Goal: Task Accomplishment & Management: Manage account settings

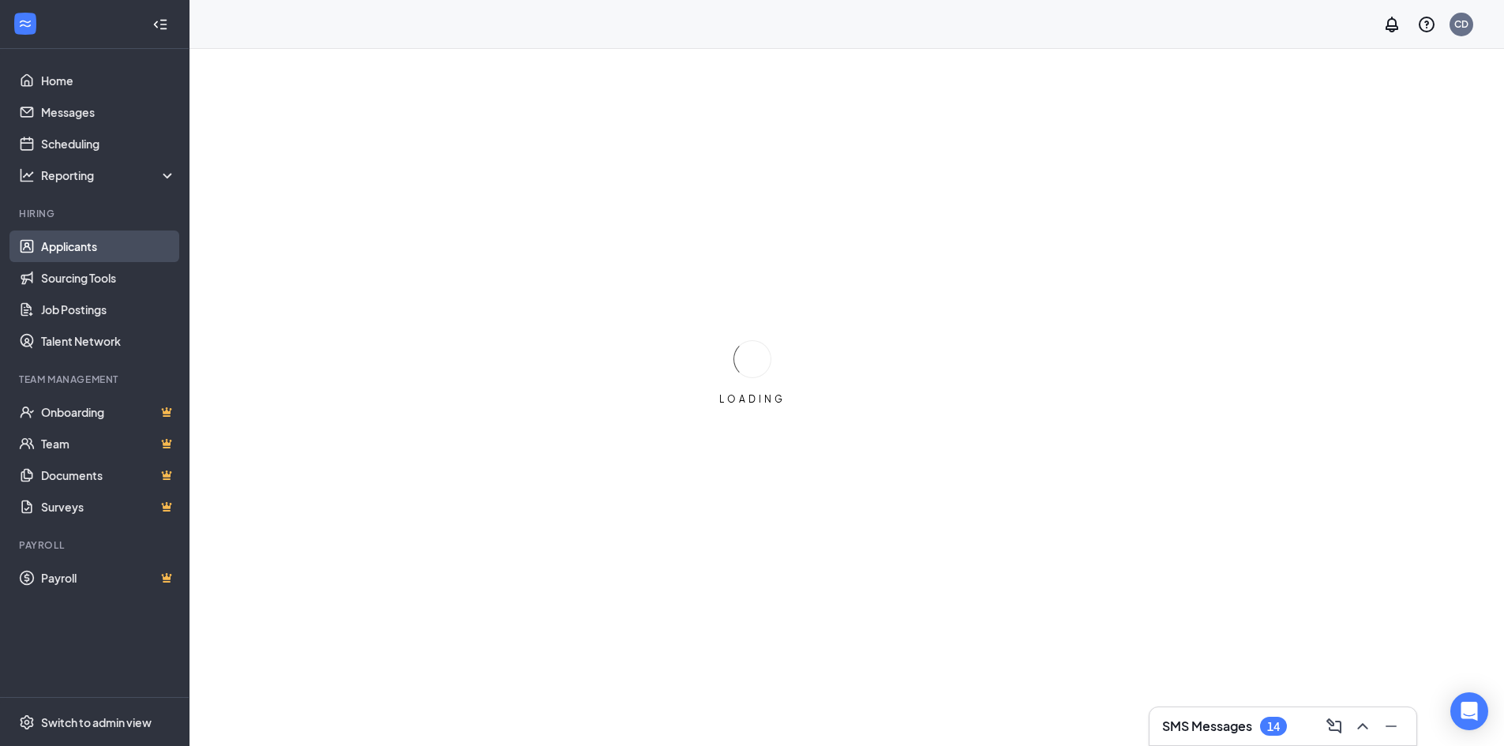
click at [90, 242] on link "Applicants" at bounding box center [108, 247] width 135 height 32
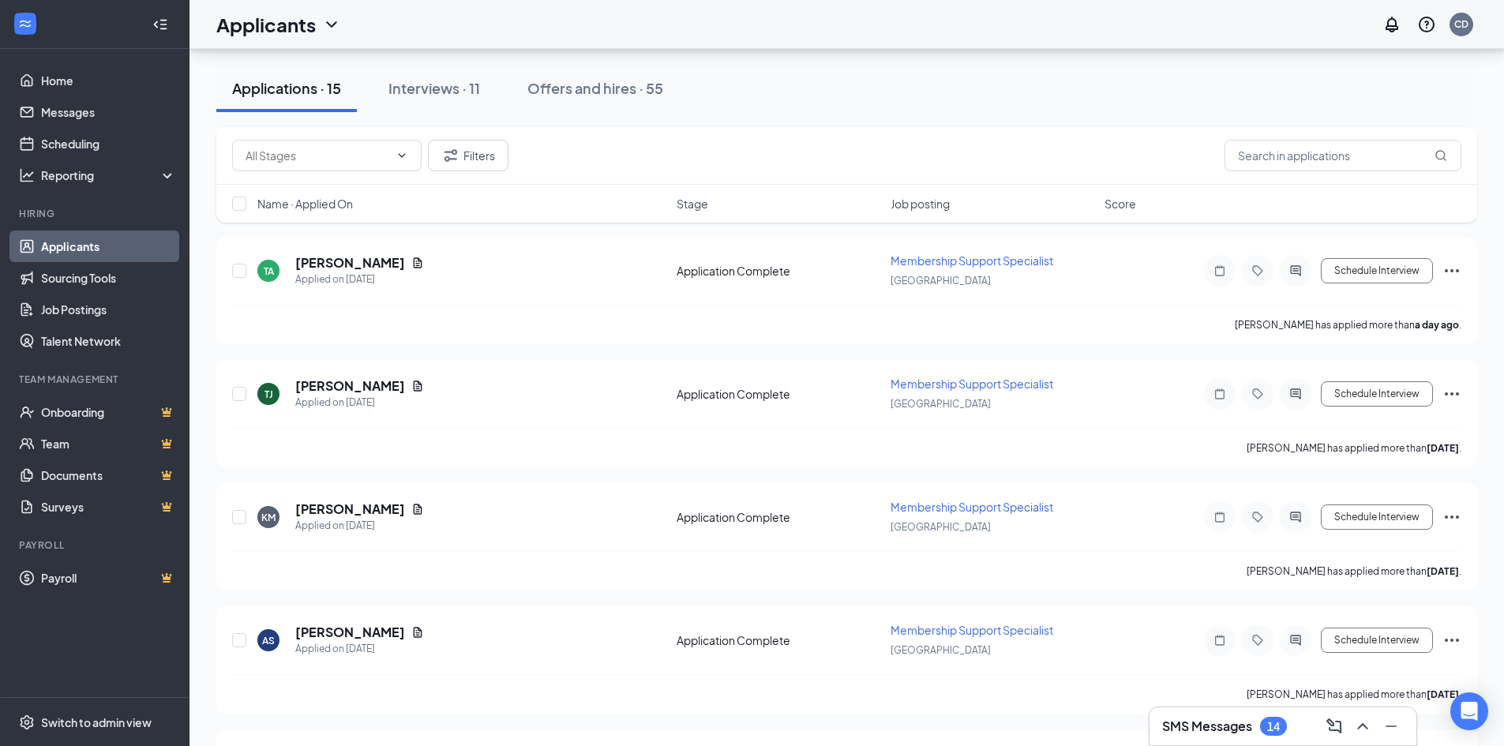
scroll to position [553, 0]
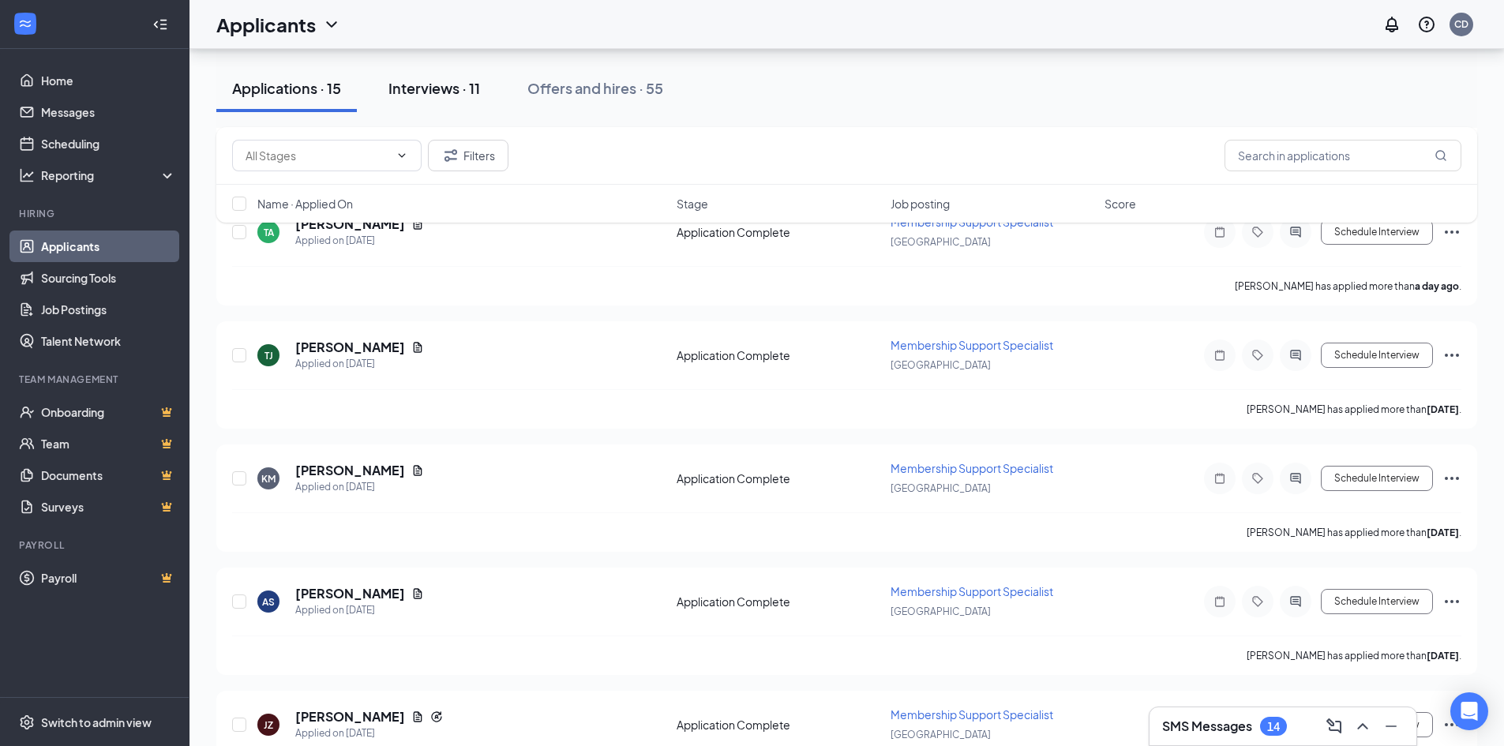
click at [434, 85] on div "Interviews · 11" at bounding box center [435, 88] width 92 height 20
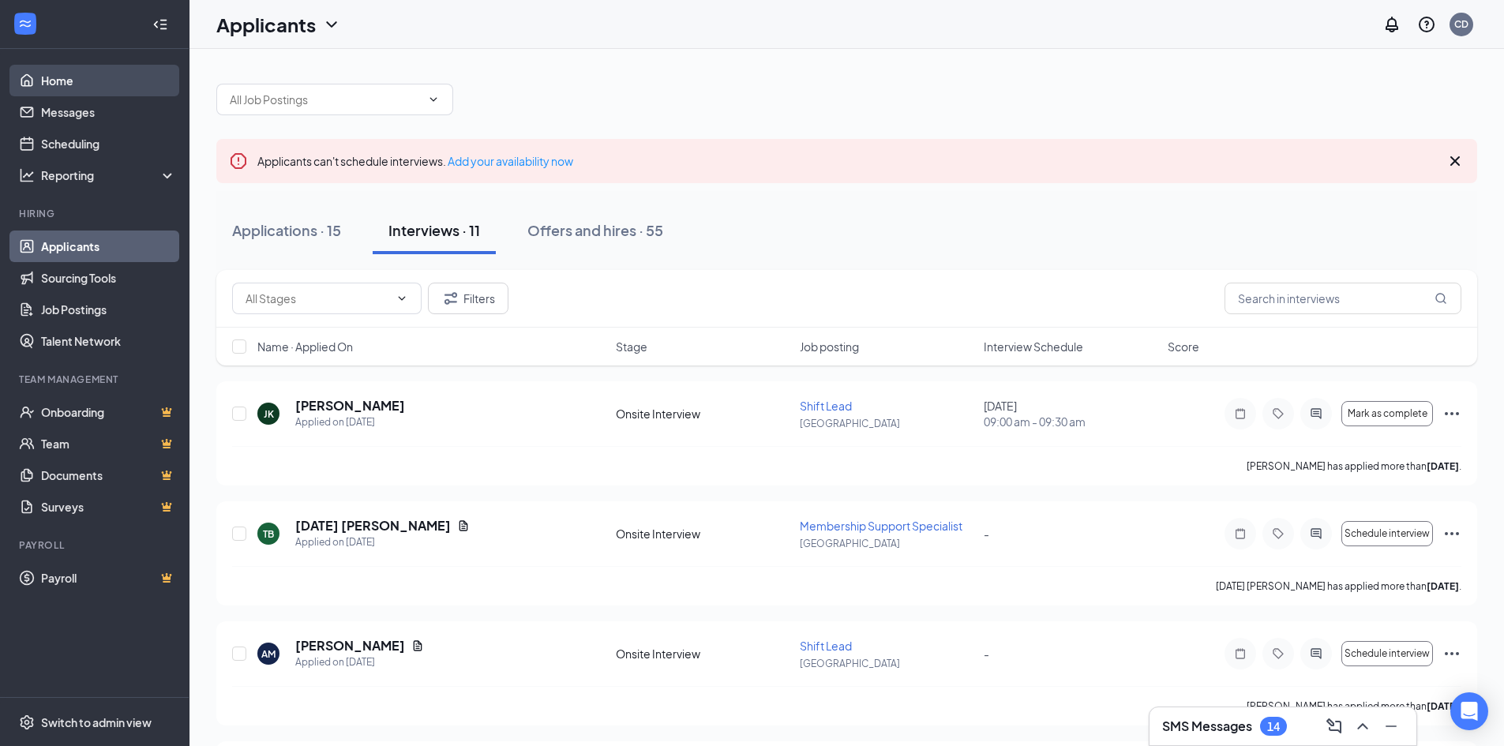
click at [54, 80] on link "Home" at bounding box center [108, 81] width 135 height 32
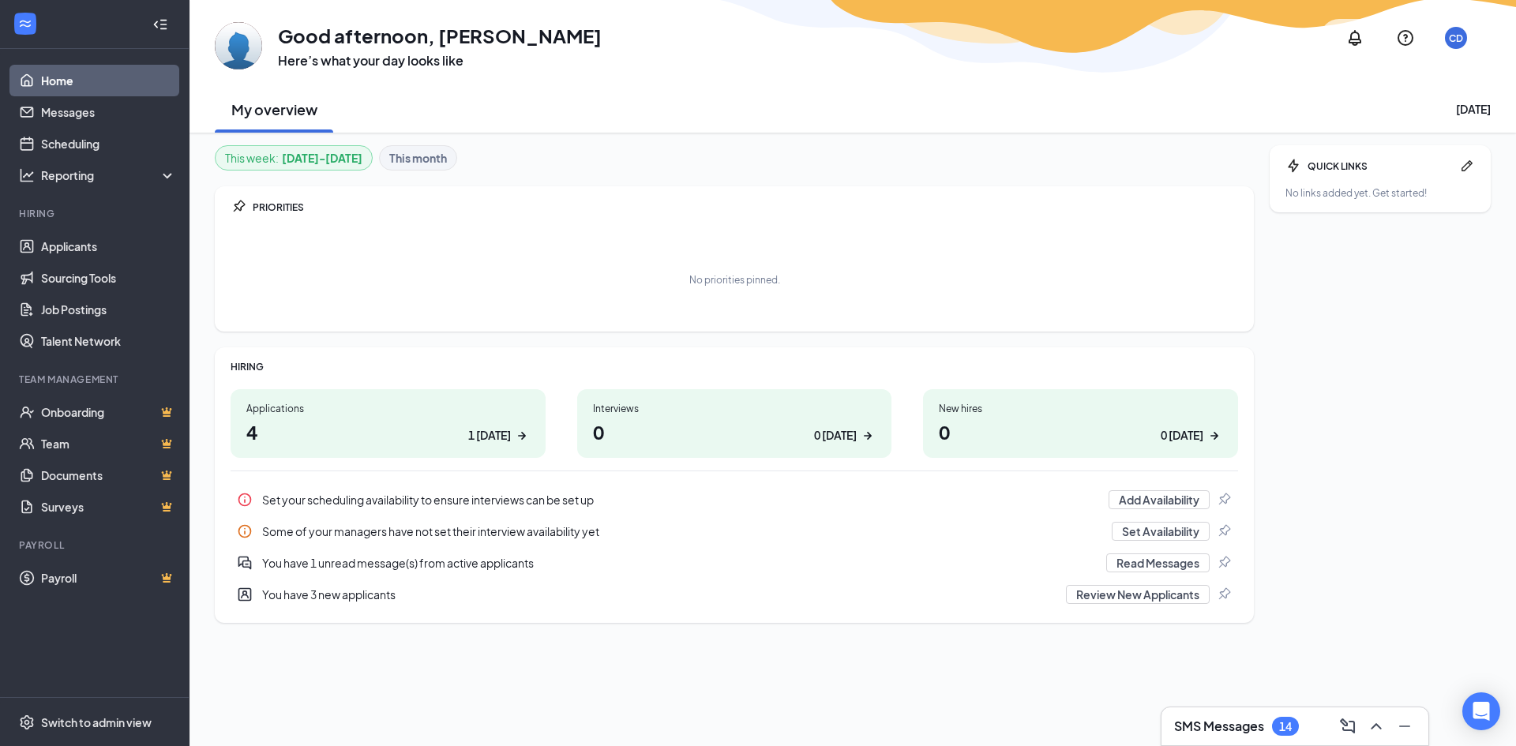
click at [82, 81] on link "Home" at bounding box center [108, 81] width 135 height 32
click at [93, 248] on link "Applicants" at bounding box center [108, 247] width 135 height 32
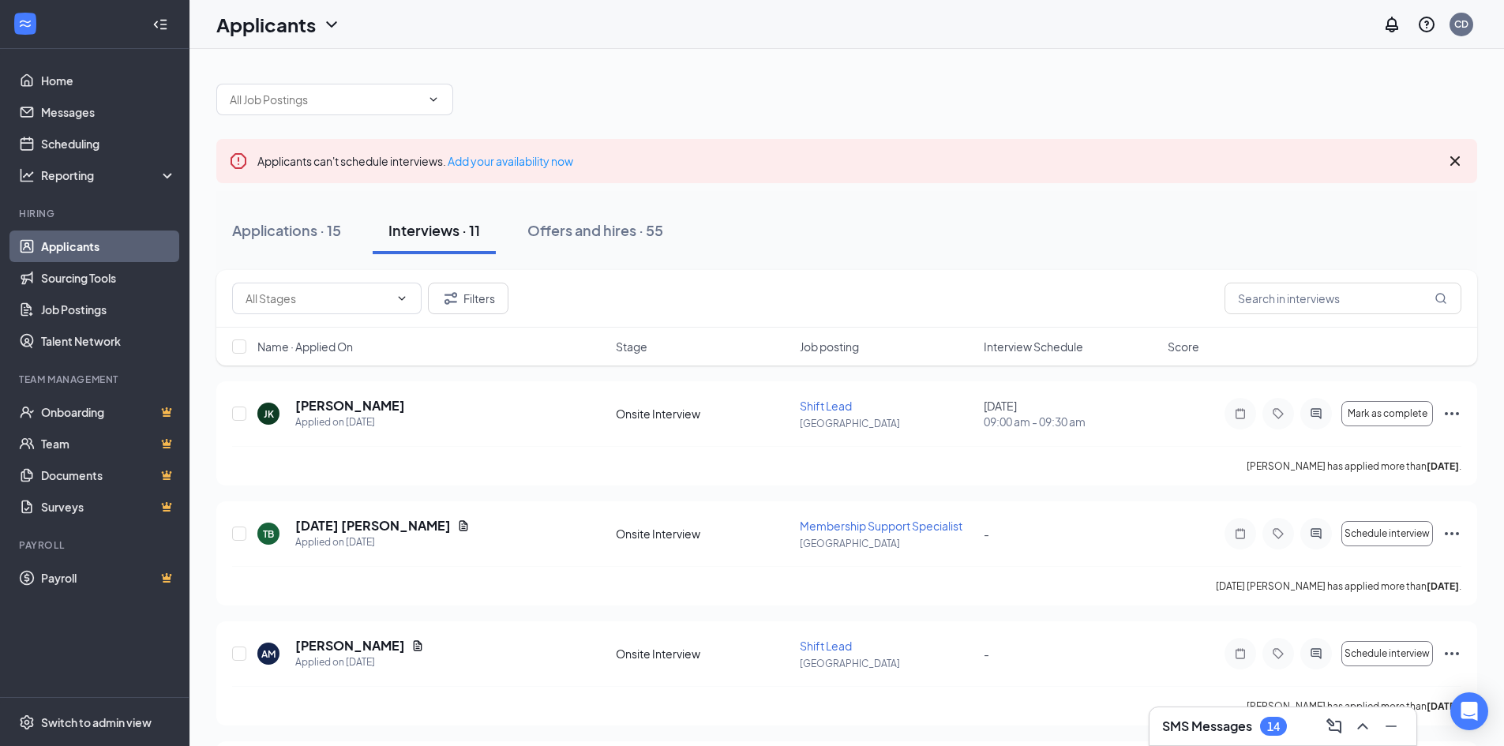
click at [1308, 723] on div "SMS Messages 14" at bounding box center [1283, 726] width 242 height 25
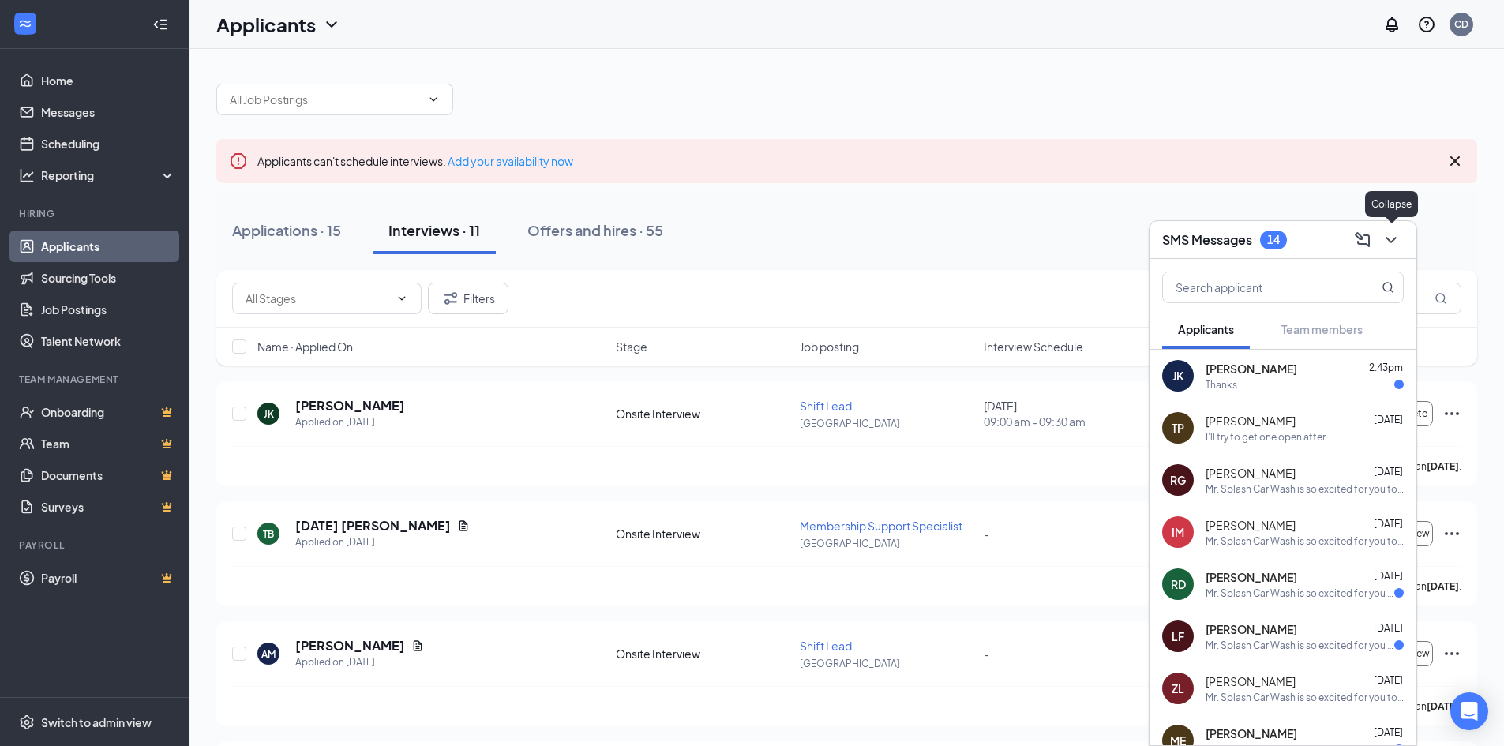
click at [1391, 231] on icon "ChevronDown" at bounding box center [1391, 240] width 19 height 19
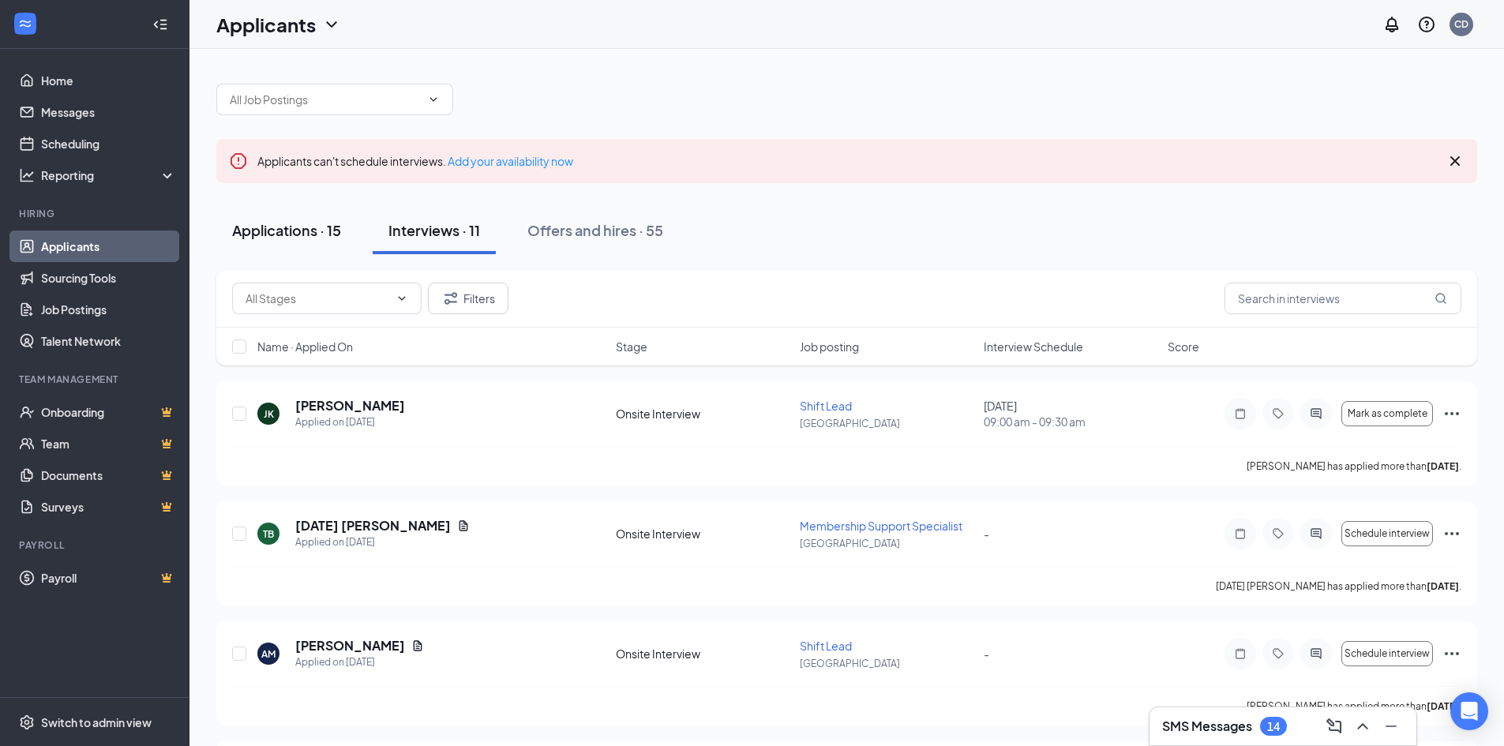
click at [314, 224] on div "Applications · 15" at bounding box center [286, 230] width 109 height 20
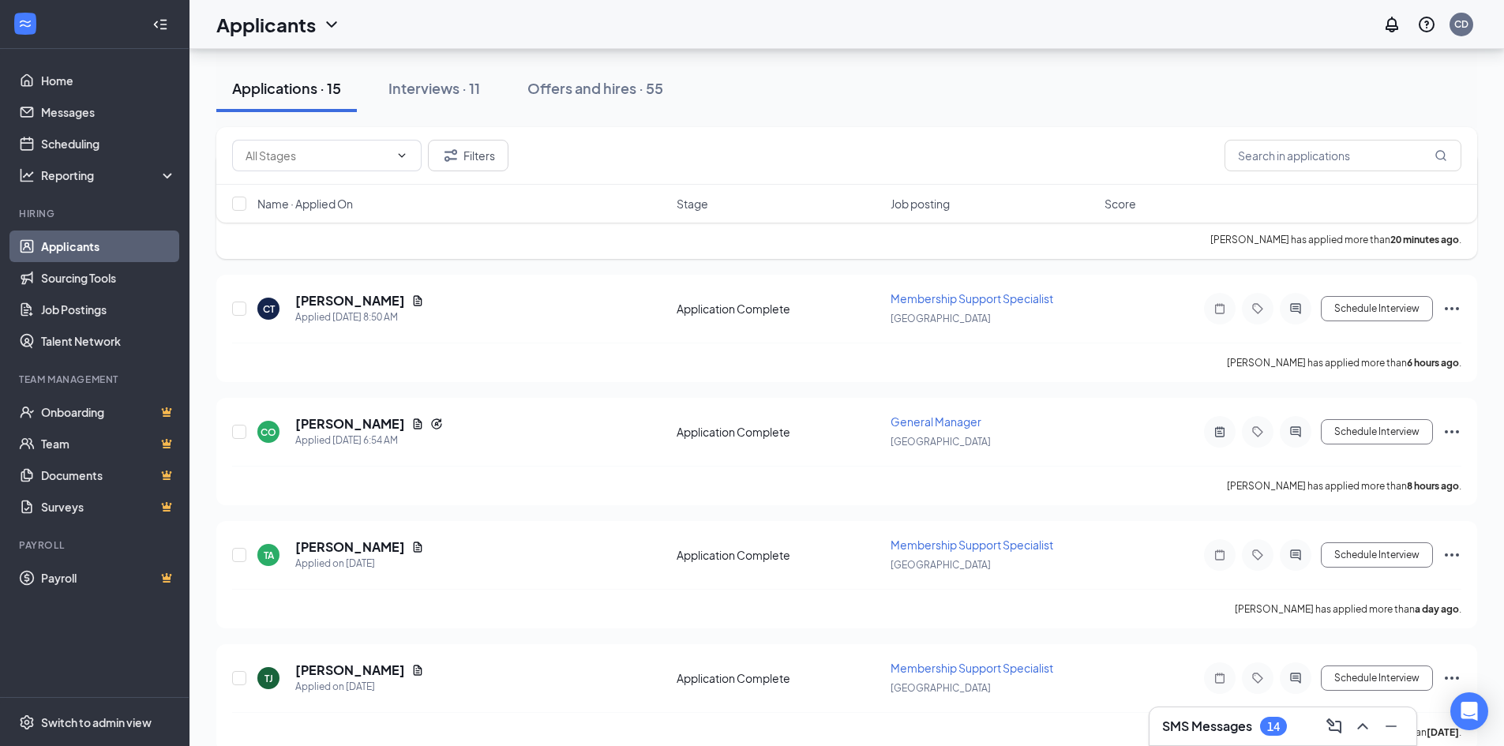
scroll to position [158, 0]
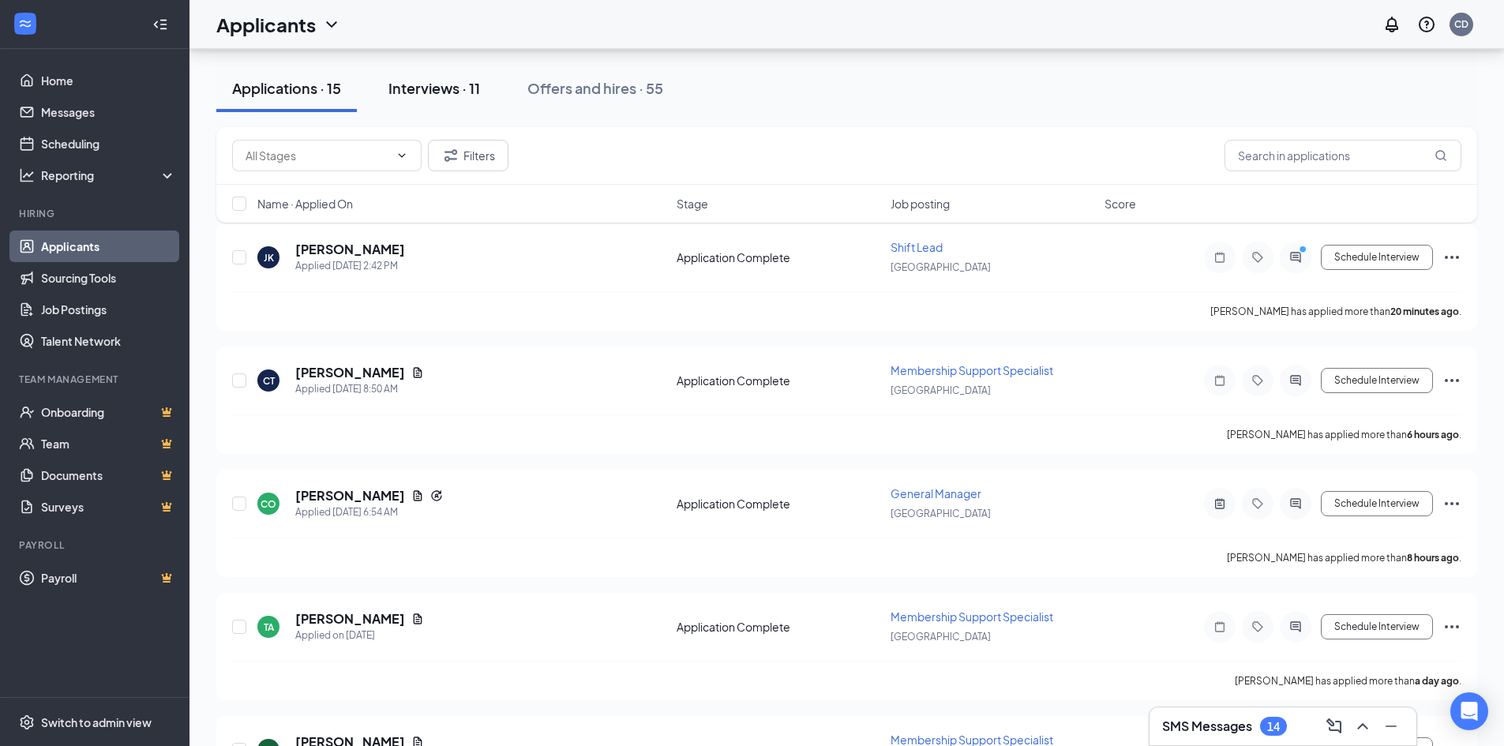
click at [461, 91] on div "Interviews · 11" at bounding box center [435, 88] width 92 height 20
